Goal: Transaction & Acquisition: Download file/media

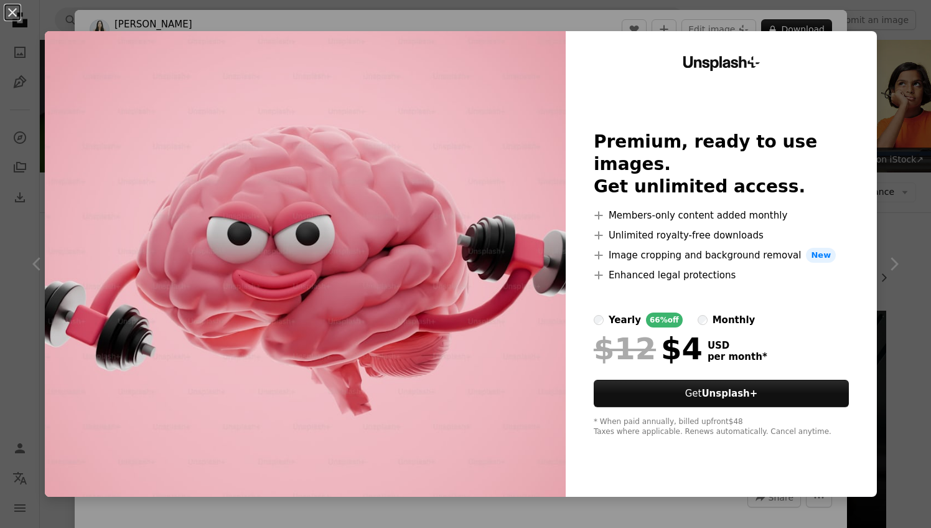
scroll to position [98, 0]
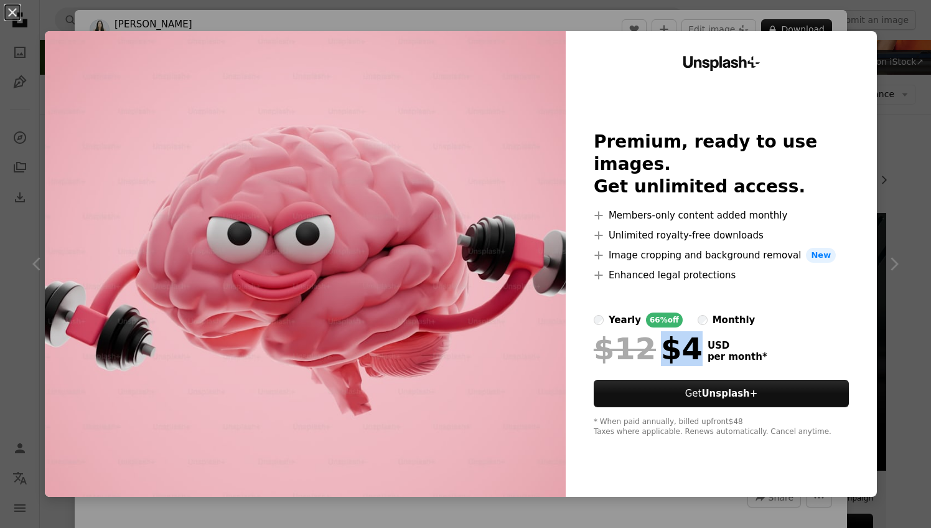
drag, startPoint x: 697, startPoint y: 338, endPoint x: 659, endPoint y: 338, distance: 38.0
click at [659, 338] on div "$12 $4" at bounding box center [648, 348] width 109 height 32
copy div "$4"
drag, startPoint x: 710, startPoint y: 332, endPoint x: 663, endPoint y: 334, distance: 47.3
click at [663, 334] on div "$12 $10" at bounding box center [658, 348] width 129 height 32
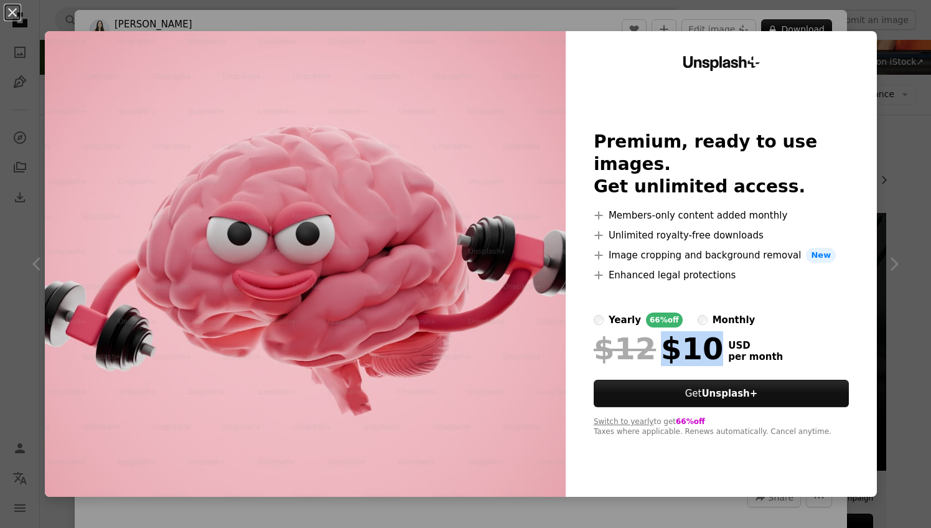
copy div "$10"
